Goal: Transaction & Acquisition: Purchase product/service

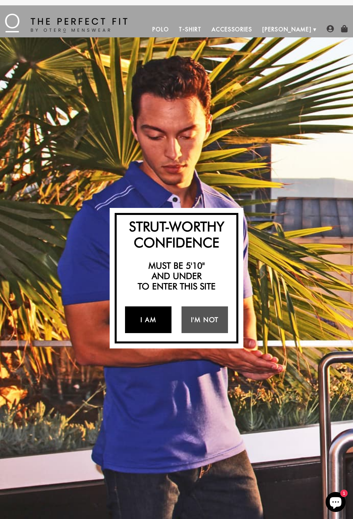
click at [155, 322] on link "I Am" at bounding box center [148, 320] width 46 height 27
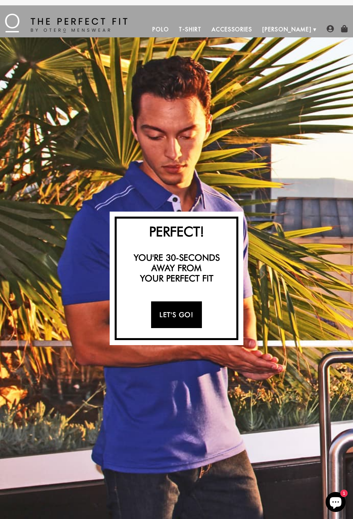
click at [185, 314] on link "Let's Go!" at bounding box center [176, 315] width 50 height 27
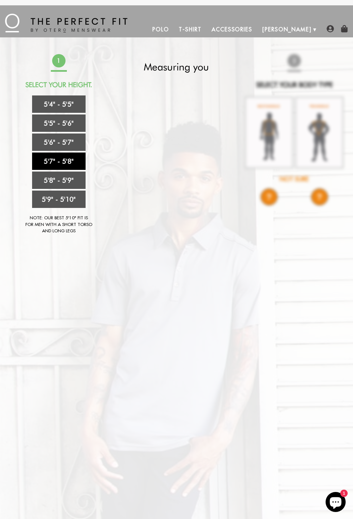
click at [44, 156] on link "5'7" - 5'8"" at bounding box center [58, 161] width 53 height 17
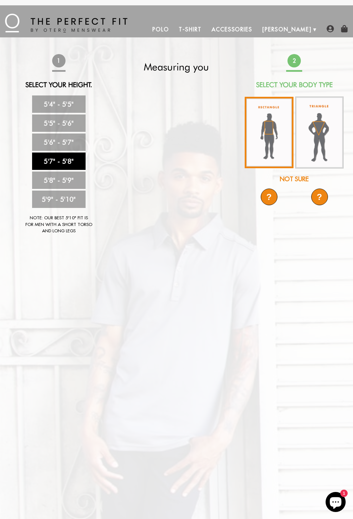
click at [272, 150] on img at bounding box center [269, 132] width 49 height 71
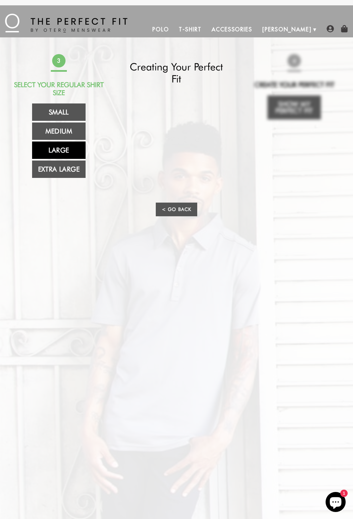
click at [45, 150] on link "Large" at bounding box center [58, 150] width 53 height 17
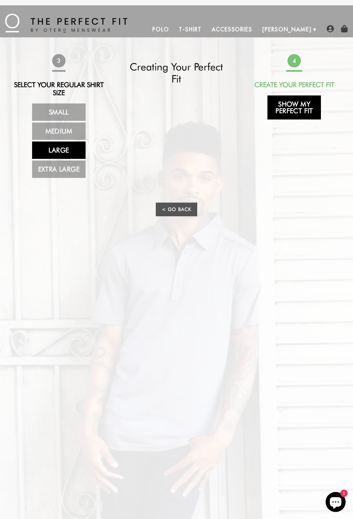
click at [296, 107] on link "Show My Perfect Fit" at bounding box center [293, 108] width 53 height 24
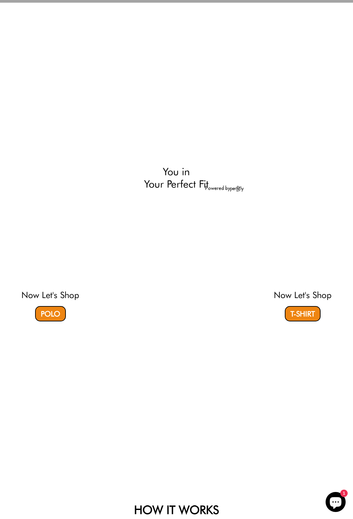
select select "57-58"
select select "L"
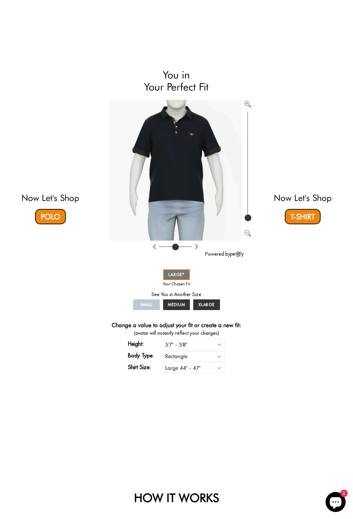
scroll to position [66, 0]
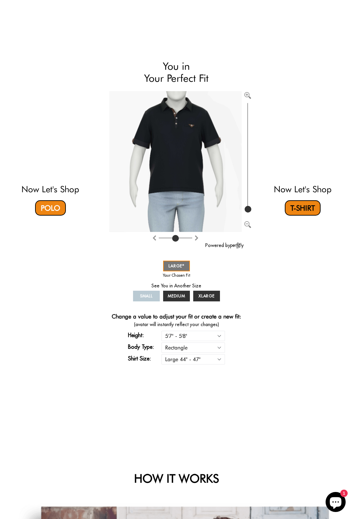
click at [310, 215] on link "T-Shirt" at bounding box center [303, 207] width 36 height 15
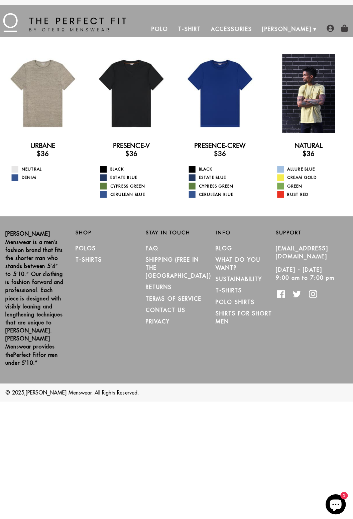
click at [312, 113] on div at bounding box center [308, 93] width 79 height 79
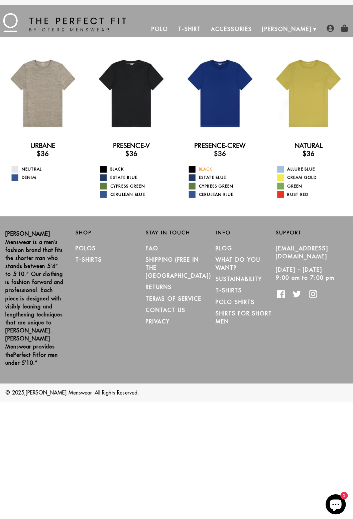
click at [208, 169] on link "Black" at bounding box center [224, 169] width 70 height 7
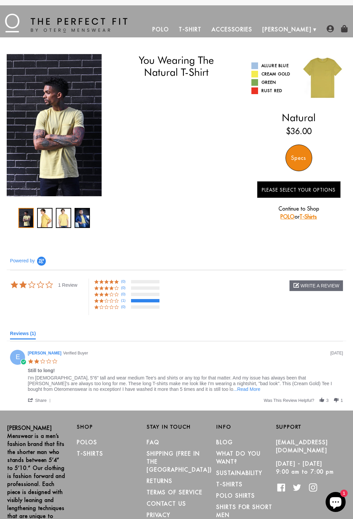
select select "57-58"
select select "L"
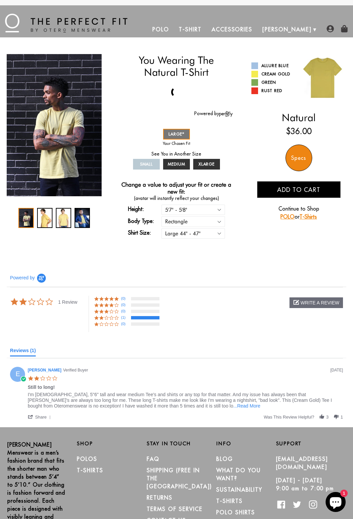
click at [289, 254] on div "You Wearing The Natural T-Shirt You're only 3 questions away from your perfect …" at bounding box center [176, 149] width 353 height 224
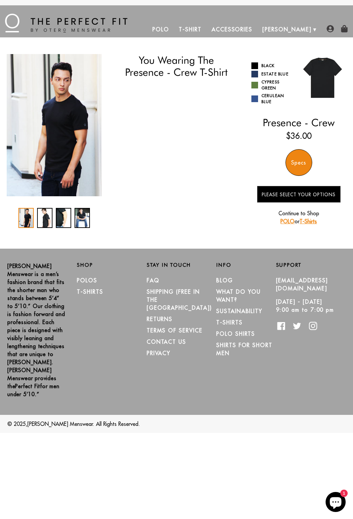
select select "57-58"
select select "L"
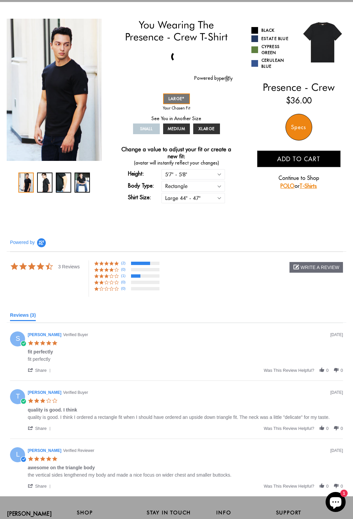
scroll to position [39, 0]
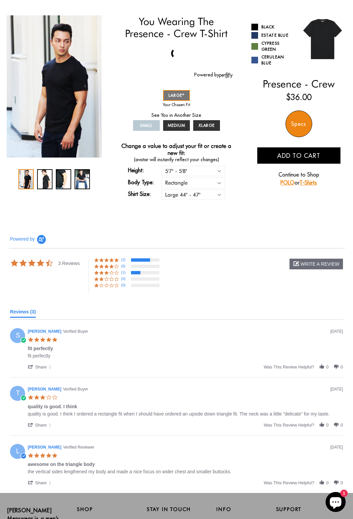
click at [44, 180] on div "2 / 4" at bounding box center [44, 179] width 15 height 20
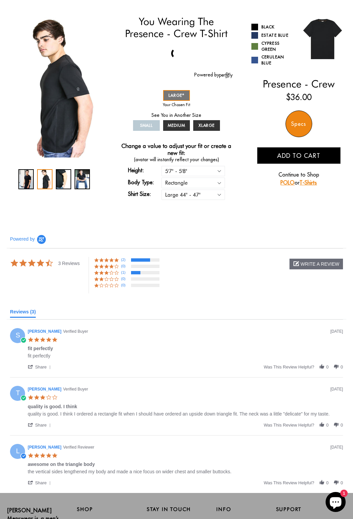
click at [82, 179] on div "4 / 4" at bounding box center [81, 179] width 15 height 20
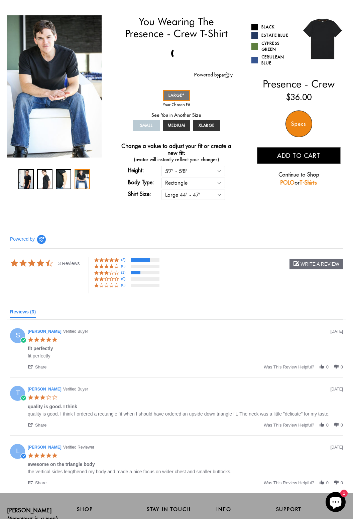
click at [57, 179] on div "3 / 4" at bounding box center [63, 179] width 15 height 20
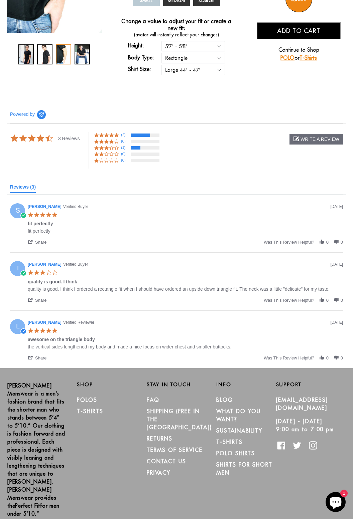
scroll to position [163, 0]
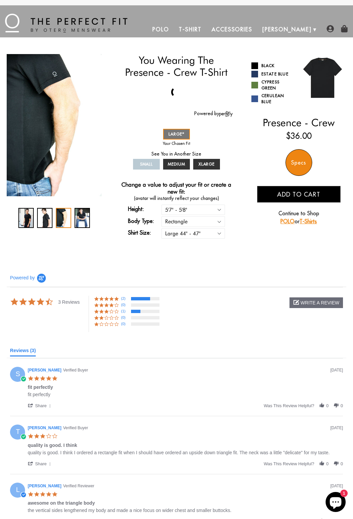
click at [303, 160] on div "Specs" at bounding box center [298, 162] width 27 height 27
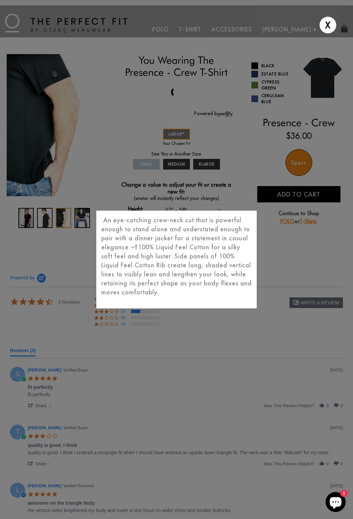
click at [303, 167] on div "X An eye-catching crew-neck cut that is powerful enough to stand alone and unde…" at bounding box center [176, 259] width 353 height 519
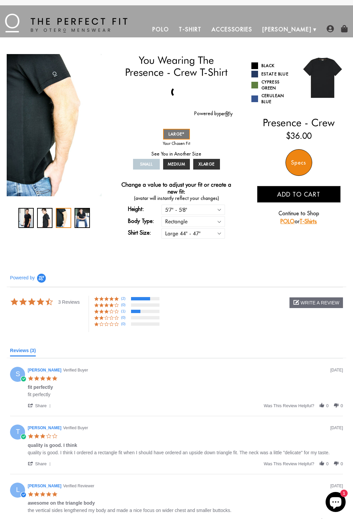
click at [50, 141] on img "3 / 4" at bounding box center [54, 125] width 95 height 142
click at [47, 134] on img "3 / 4" at bounding box center [54, 125] width 95 height 142
click at [47, 141] on img "3 / 4" at bounding box center [54, 125] width 95 height 142
